Goal: Information Seeking & Learning: Learn about a topic

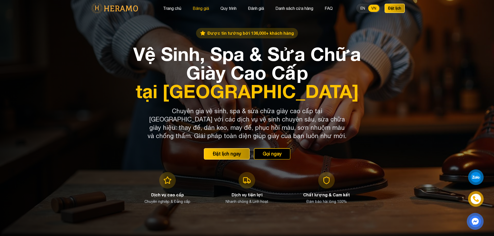
click at [200, 8] on button "Bảng giá" at bounding box center [200, 8] width 19 height 7
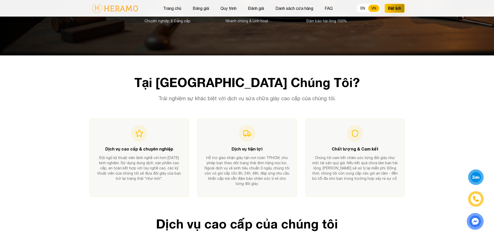
scroll to position [9, 0]
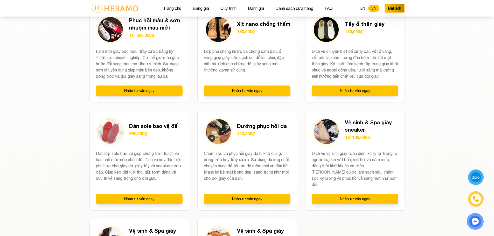
scroll to position [674, 0]
